Goal: Task Accomplishment & Management: Use online tool/utility

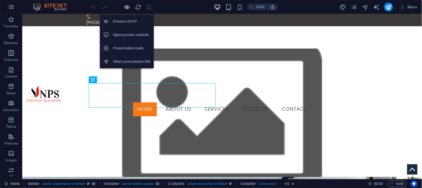
click at [127, 7] on icon "button" at bounding box center [127, 7] width 6 height 6
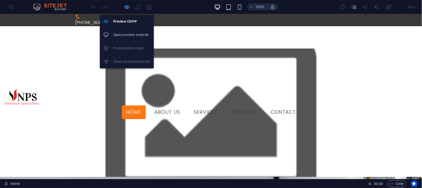
click at [126, 6] on icon "button" at bounding box center [127, 7] width 6 height 6
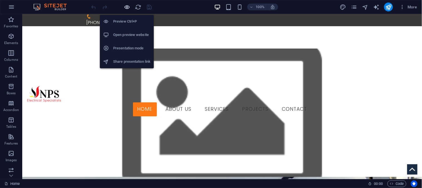
click at [127, 6] on icon "button" at bounding box center [127, 7] width 6 height 6
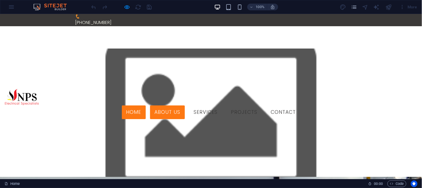
click at [185, 105] on link "About us" at bounding box center [167, 112] width 35 height 14
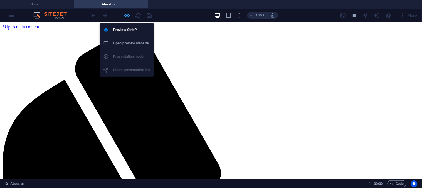
click at [127, 16] on icon "button" at bounding box center [127, 15] width 6 height 6
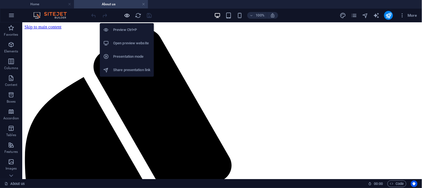
click at [126, 15] on icon "button" at bounding box center [127, 15] width 6 height 6
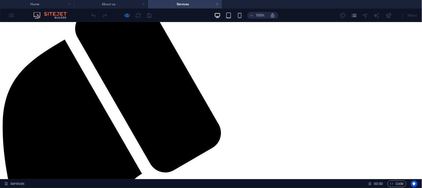
scroll to position [31, 0]
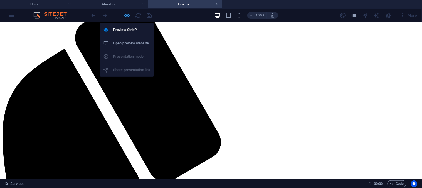
click at [126, 14] on icon "button" at bounding box center [127, 15] width 6 height 6
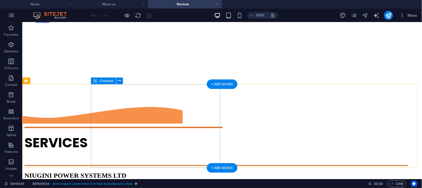
scroll to position [649, 0]
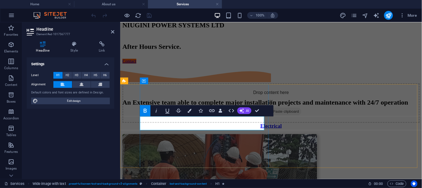
click at [192, 110] on button "Colors" at bounding box center [190, 110] width 11 height 11
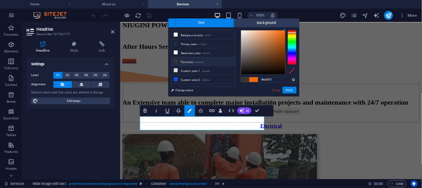
drag, startPoint x: 276, startPoint y: 79, endPoint x: 257, endPoint y: 81, distance: 19.3
click at [257, 81] on div "#fd6901 Supported formats #0852ed rgb(8, 82, 237) rgba(8, 82, 237, 90%) hsv(221…" at bounding box center [269, 102] width 62 height 150
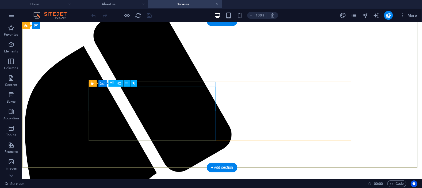
scroll to position [62, 0]
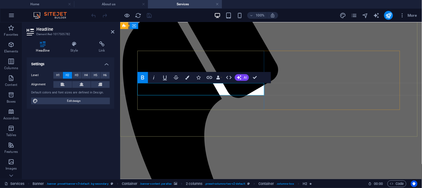
drag, startPoint x: 197, startPoint y: 89, endPoint x: 236, endPoint y: 89, distance: 38.4
click at [187, 78] on icon "button" at bounding box center [187, 77] width 4 height 4
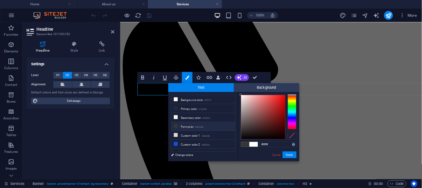
drag, startPoint x: 273, startPoint y: 144, endPoint x: 250, endPoint y: 144, distance: 23.7
click at [250, 144] on div "#ffffff Supported formats #0852ed rgb(8, 82, 237) rgba(8, 82, 237, 90%) hsv(221…" at bounding box center [269, 167] width 62 height 150
type input "#fd6901"
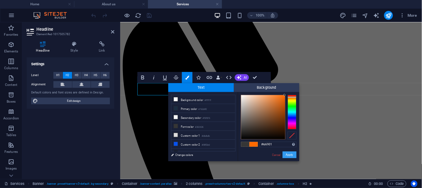
click at [289, 154] on button "Apply" at bounding box center [290, 154] width 14 height 7
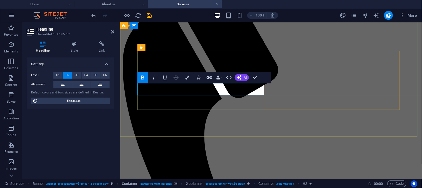
drag, startPoint x: 199, startPoint y: 89, endPoint x: 139, endPoint y: 87, distance: 59.9
click at [186, 76] on icon "button" at bounding box center [187, 77] width 4 height 4
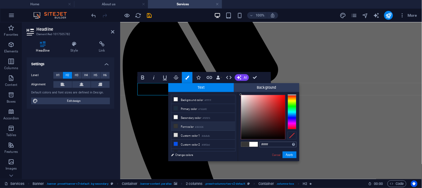
drag, startPoint x: 276, startPoint y: 146, endPoint x: 260, endPoint y: 145, distance: 15.3
click at [260, 145] on input "#ffffff" at bounding box center [278, 144] width 37 height 6
type input "#fd6901"
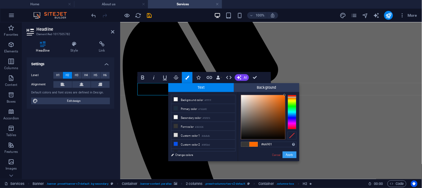
click at [291, 155] on button "Apply" at bounding box center [290, 154] width 14 height 7
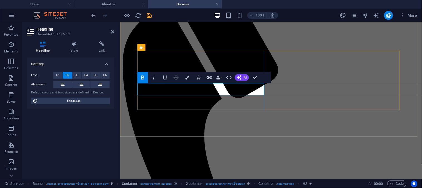
drag, startPoint x: 138, startPoint y: 89, endPoint x: 196, endPoint y: 88, distance: 57.6
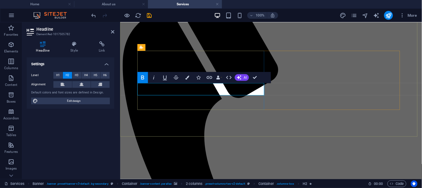
click at [187, 77] on icon "button" at bounding box center [187, 77] width 4 height 4
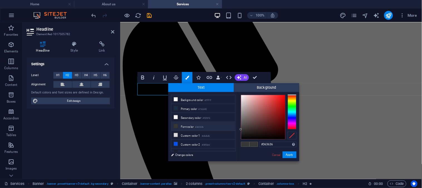
drag, startPoint x: 276, startPoint y: 143, endPoint x: 257, endPoint y: 145, distance: 19.3
click at [257, 145] on div "#363636 Supported formats #0852ed rgb(8, 82, 237) rgba(8, 82, 237, 90%) hsv(221…" at bounding box center [269, 167] width 62 height 150
type input "#fd6901"
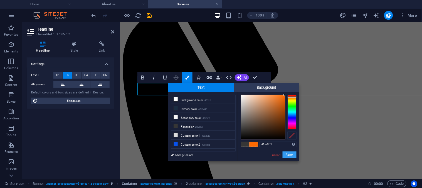
click at [289, 154] on button "Apply" at bounding box center [290, 154] width 14 height 7
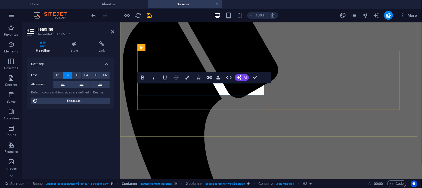
drag, startPoint x: 200, startPoint y: 87, endPoint x: 241, endPoint y: 89, distance: 40.7
drag, startPoint x: 110, startPoint y: 65, endPoint x: 187, endPoint y: 77, distance: 78.0
click at [187, 77] on icon "button" at bounding box center [187, 77] width 4 height 4
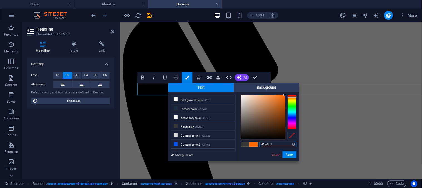
click at [190, 2] on h4 "Services" at bounding box center [185, 4] width 74 height 6
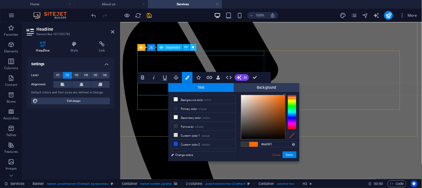
click at [195, 49] on button at bounding box center [193, 47] width 7 height 7
select select "move-right-to-left"
select select "s"
select select "onload"
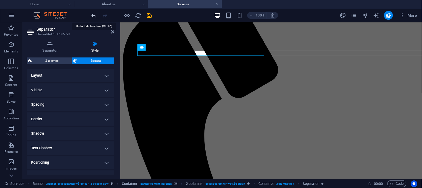
click at [92, 15] on icon "undo" at bounding box center [94, 15] width 6 height 6
click at [95, 17] on icon "undo" at bounding box center [94, 15] width 6 height 6
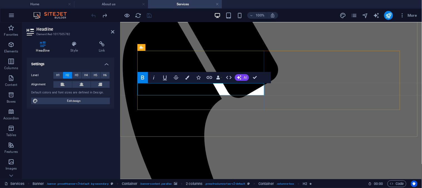
drag, startPoint x: 194, startPoint y: 89, endPoint x: 138, endPoint y: 87, distance: 55.7
click at [189, 77] on icon "button" at bounding box center [187, 77] width 4 height 4
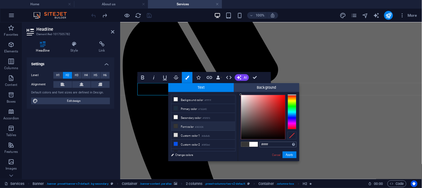
click at [273, 145] on input "#ffffff" at bounding box center [278, 144] width 37 height 6
type input "#"
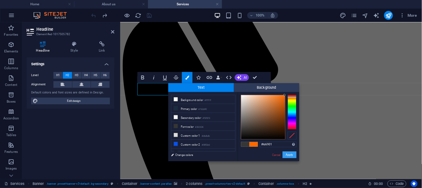
click at [289, 154] on button "Apply" at bounding box center [290, 154] width 14 height 7
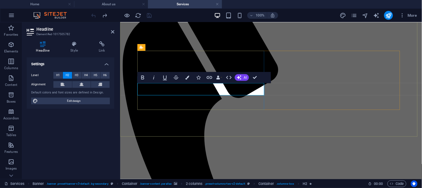
drag, startPoint x: 195, startPoint y: 88, endPoint x: 235, endPoint y: 87, distance: 40.6
click at [188, 78] on icon "button" at bounding box center [187, 77] width 4 height 4
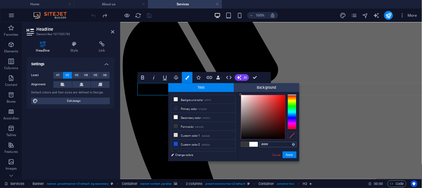
click at [272, 144] on input "#ffffff" at bounding box center [278, 144] width 37 height 6
type input "#"
type input "#fd6901"
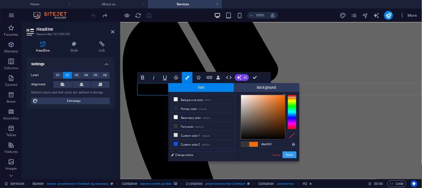
click at [291, 152] on button "Apply" at bounding box center [290, 154] width 14 height 7
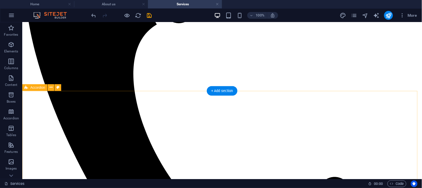
scroll to position [0, 0]
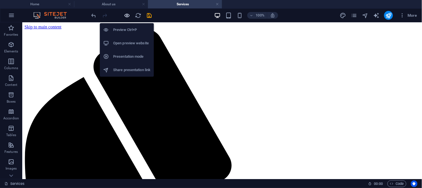
click at [127, 14] on icon "button" at bounding box center [127, 15] width 6 height 6
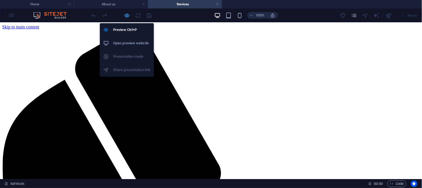
click at [127, 15] on icon "button" at bounding box center [127, 15] width 6 height 6
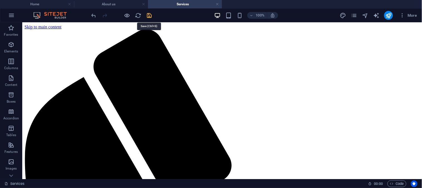
click at [150, 15] on icon "save" at bounding box center [149, 15] width 6 height 6
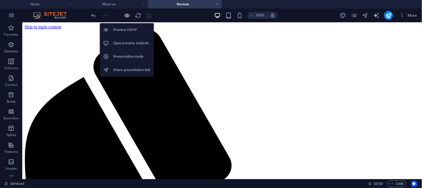
click at [127, 12] on icon "button" at bounding box center [127, 15] width 6 height 6
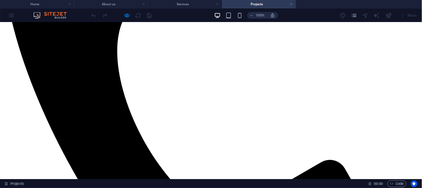
scroll to position [185, 0]
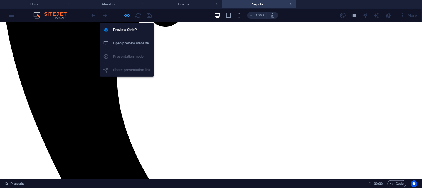
click at [127, 15] on icon "button" at bounding box center [127, 15] width 6 height 6
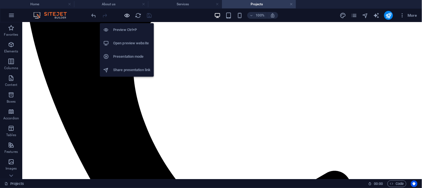
click at [127, 15] on icon "button" at bounding box center [127, 15] width 6 height 6
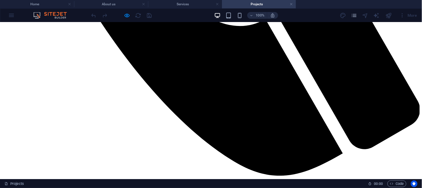
scroll to position [464, 0]
